Goal: Information Seeking & Learning: Learn about a topic

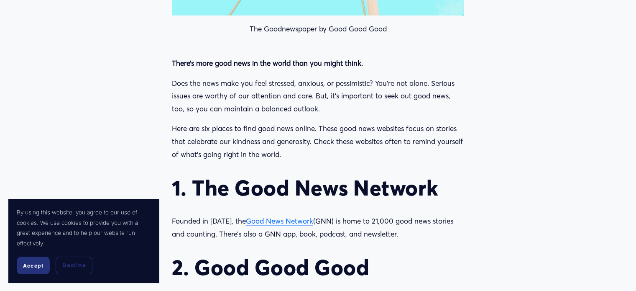
scroll to position [711, 0]
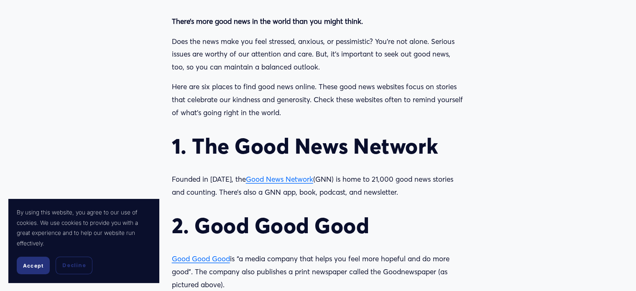
click at [266, 177] on span "Good News Network" at bounding box center [279, 178] width 67 height 9
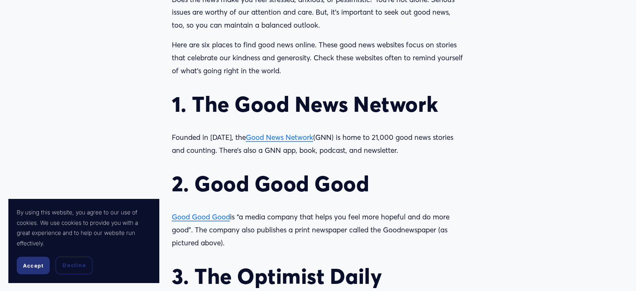
scroll to position [836, 0]
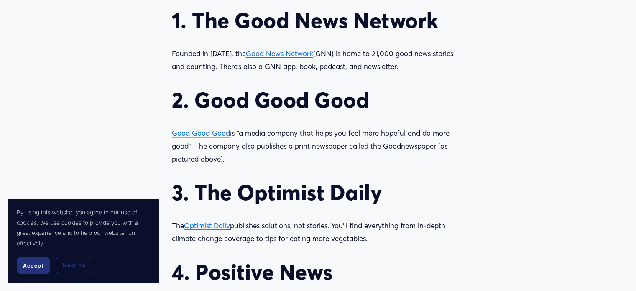
click at [206, 133] on span "Good Good Good" at bounding box center [201, 132] width 58 height 9
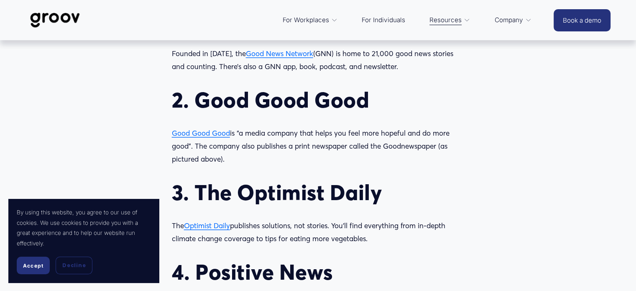
click at [217, 225] on span "Optimist Daily" at bounding box center [207, 225] width 46 height 9
